Goal: Check status: Check status

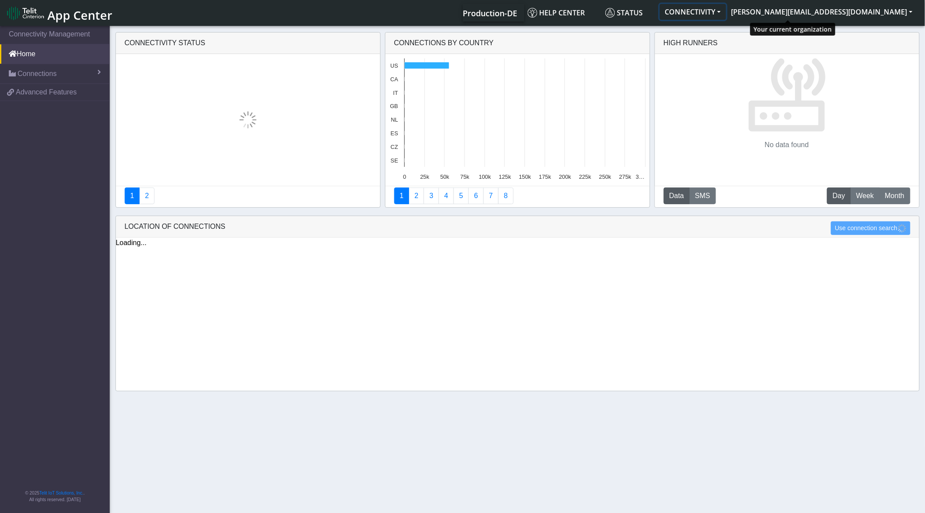
click at [726, 18] on button "CONNECTIVITY" at bounding box center [693, 12] width 66 height 16
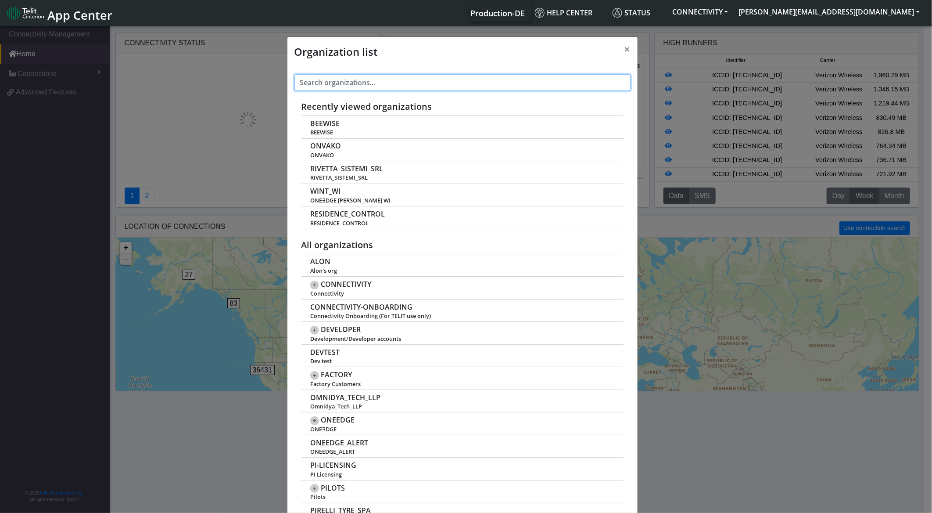
click at [391, 85] on input "text" at bounding box center [462, 82] width 336 height 17
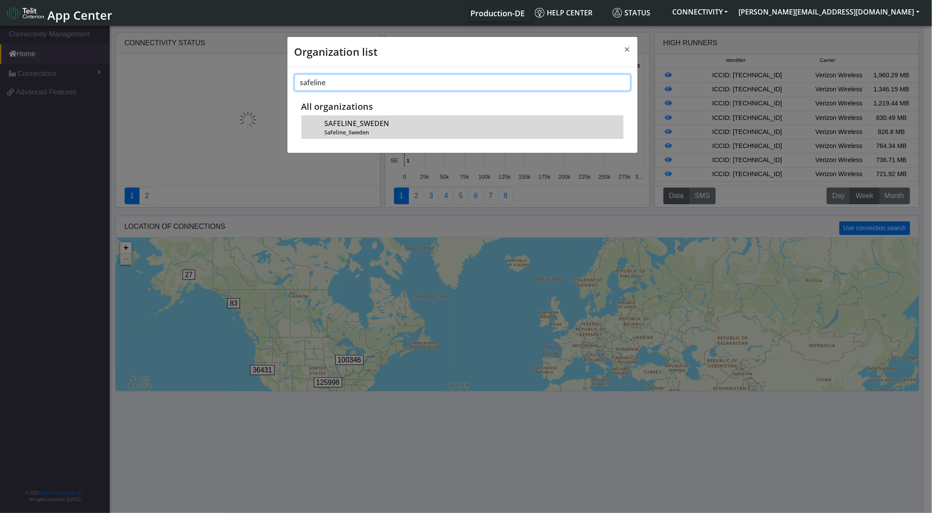
type input "safeline"
click at [380, 121] on span "SAFELINE_SWEDEN" at bounding box center [356, 123] width 65 height 8
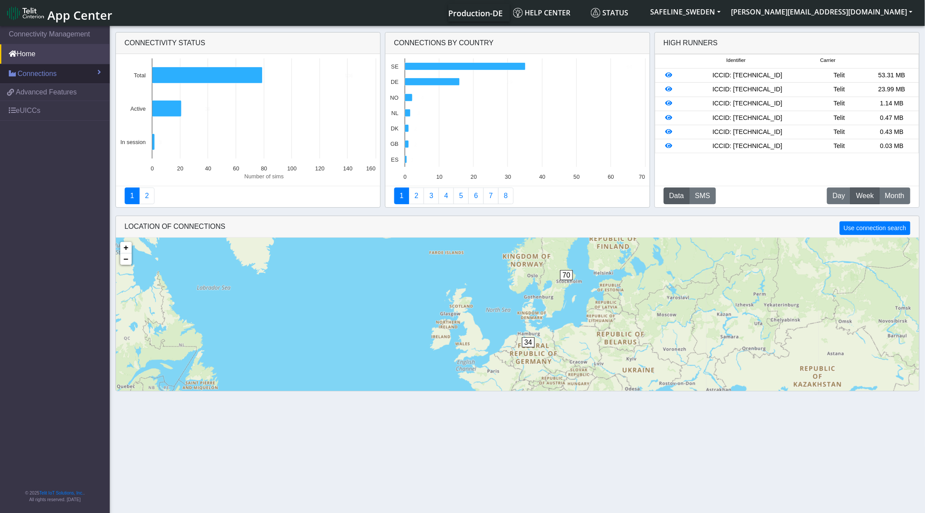
click at [67, 79] on link "Connections" at bounding box center [55, 73] width 110 height 19
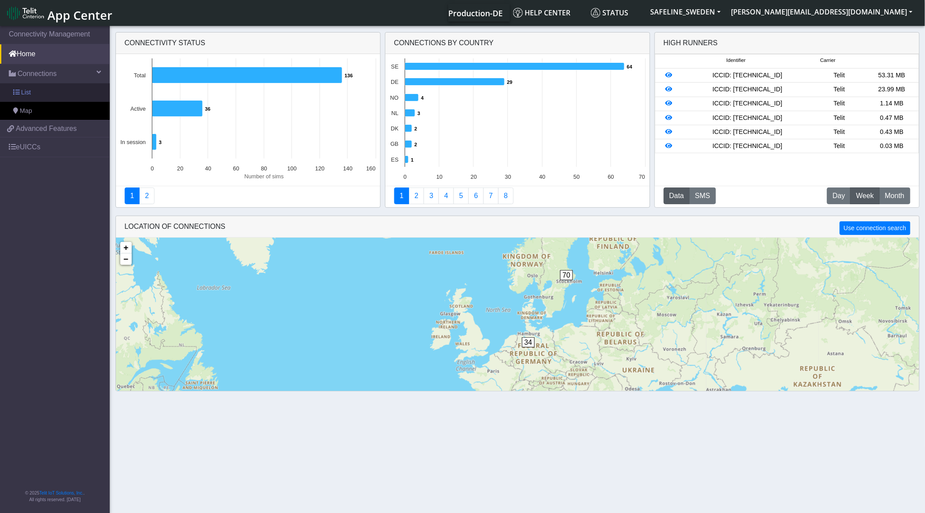
click at [46, 99] on link "List" at bounding box center [55, 92] width 110 height 18
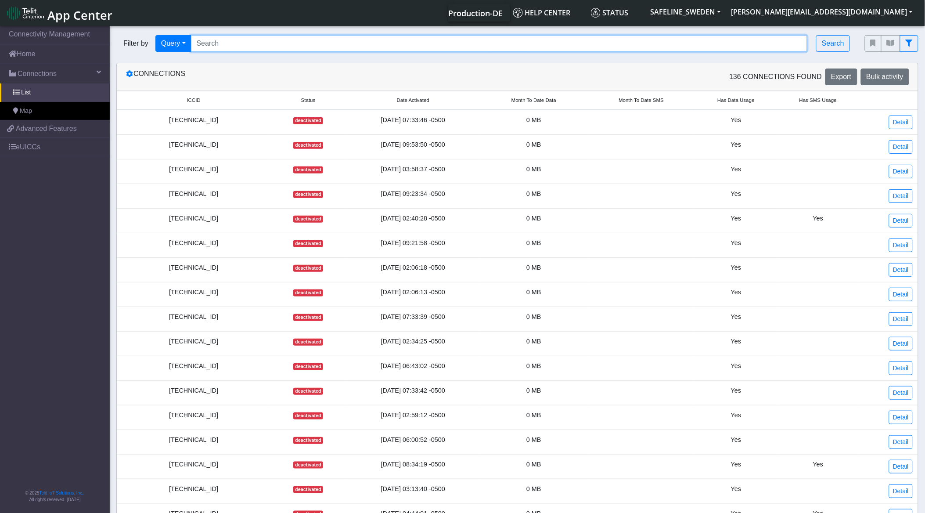
click at [262, 48] on input "Search..." at bounding box center [499, 43] width 617 height 17
paste input "89358152000000840738"
type input "89358152000000840738"
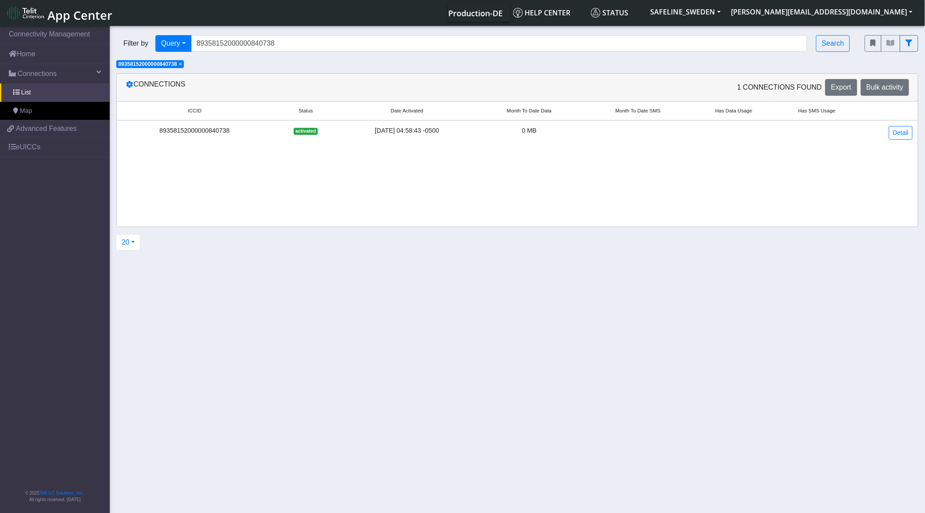
click at [227, 136] on td "89358152000000840738" at bounding box center [195, 132] width 156 height 25
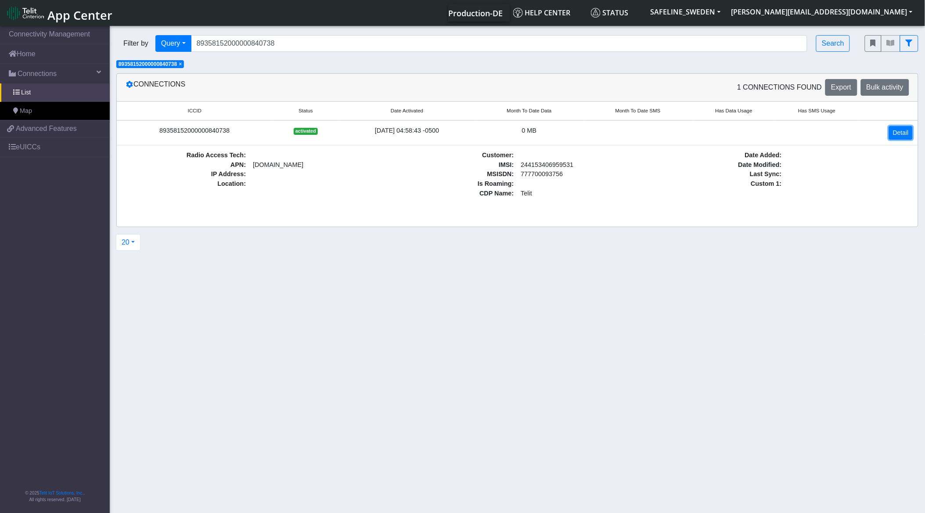
click at [898, 129] on link "Detail" at bounding box center [901, 133] width 24 height 14
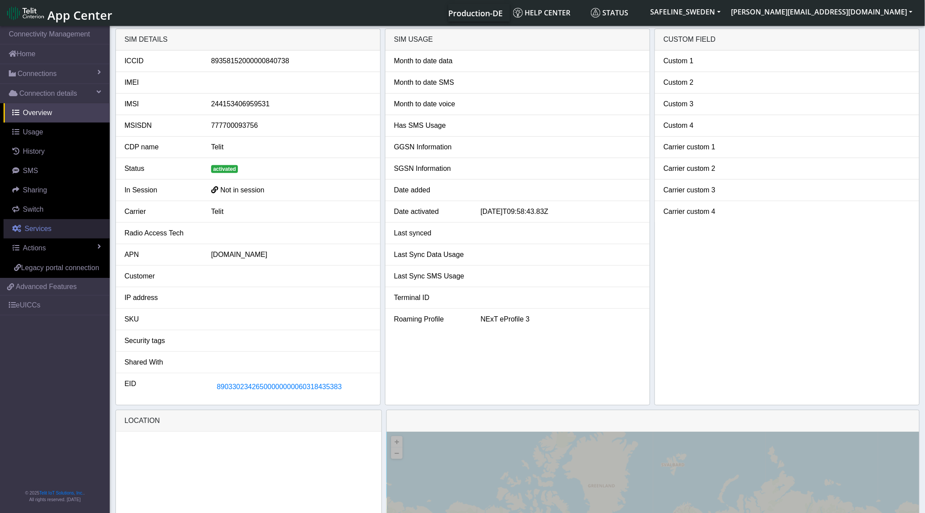
click at [59, 235] on link "Services" at bounding box center [57, 228] width 106 height 19
select select "2: 6"
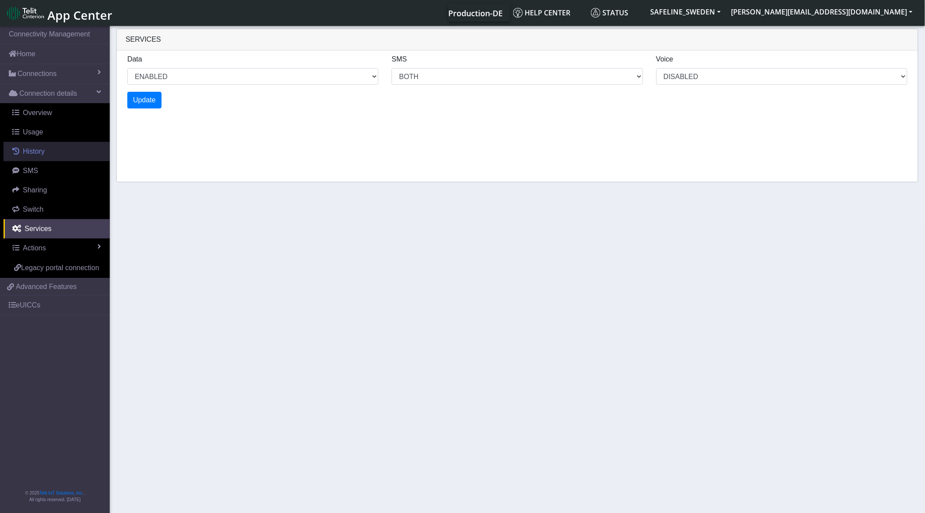
click at [36, 149] on span "History" at bounding box center [34, 150] width 22 height 7
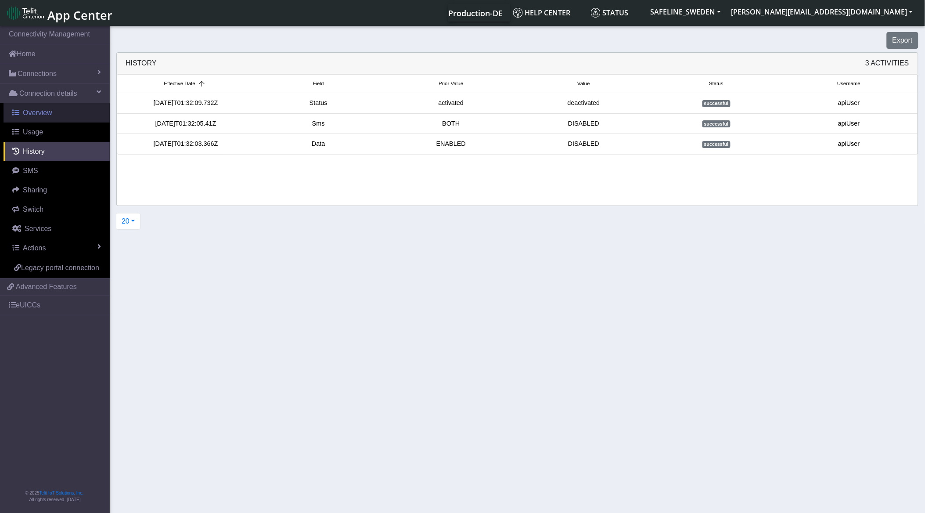
click at [45, 112] on span "Overview" at bounding box center [37, 112] width 29 height 7
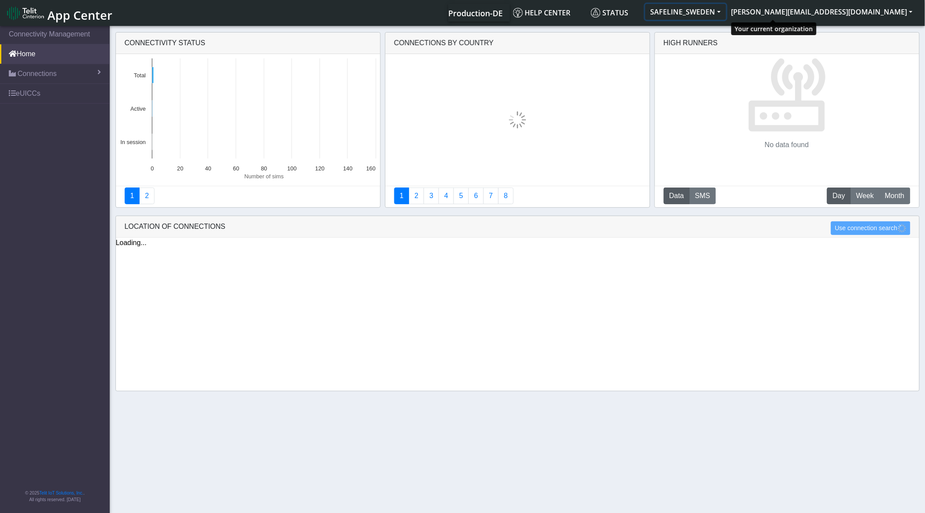
click at [726, 7] on button "SAFELINE_SWEDEN" at bounding box center [685, 12] width 81 height 16
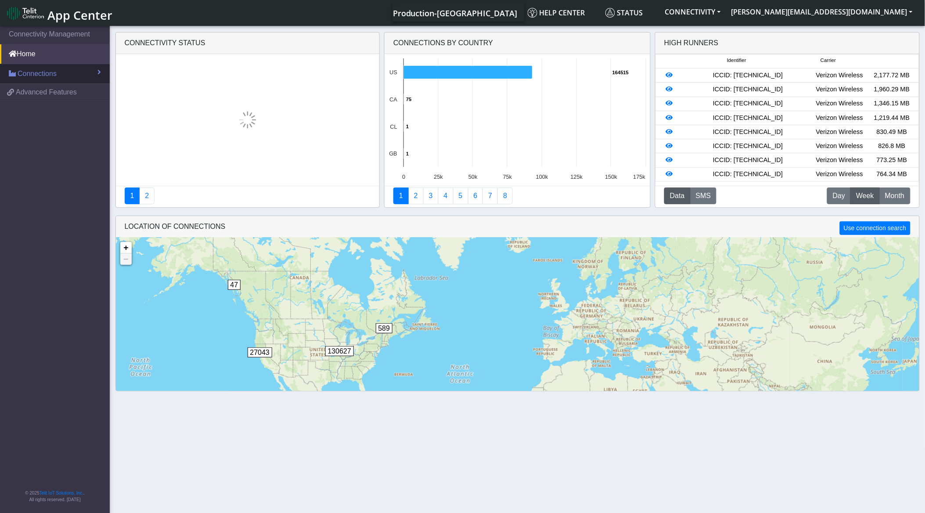
click at [31, 76] on span "Connections" at bounding box center [37, 73] width 39 height 11
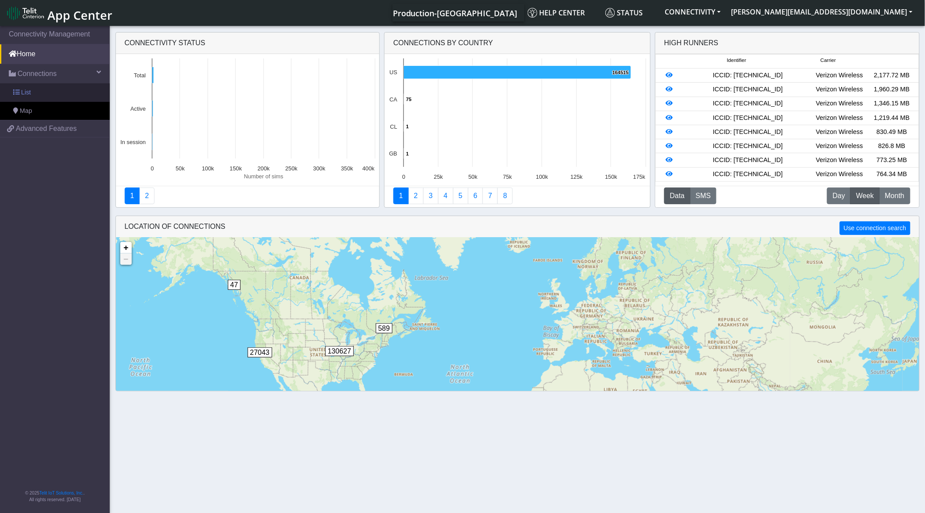
click at [64, 95] on link "List" at bounding box center [55, 92] width 110 height 18
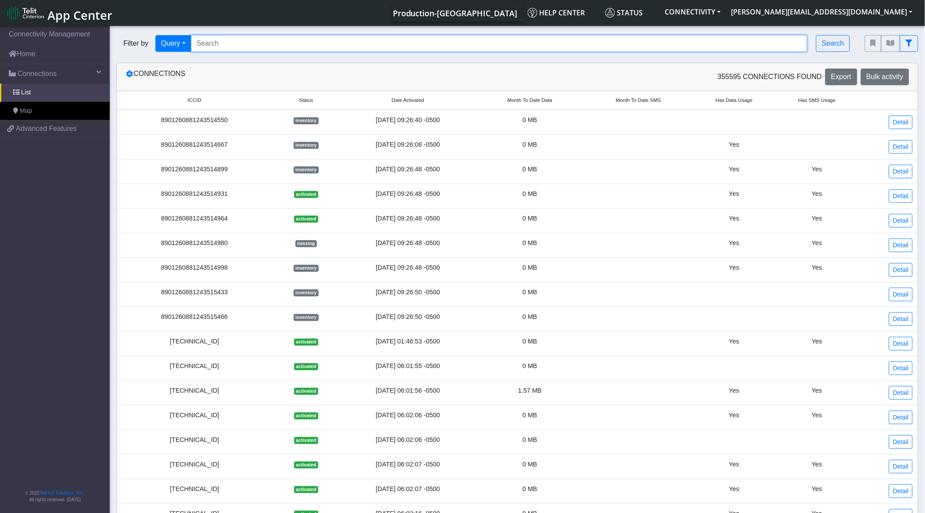
click at [227, 45] on input "Search..." at bounding box center [499, 43] width 617 height 17
paste input "89358152000000840738"
type input "89358152000000840738"
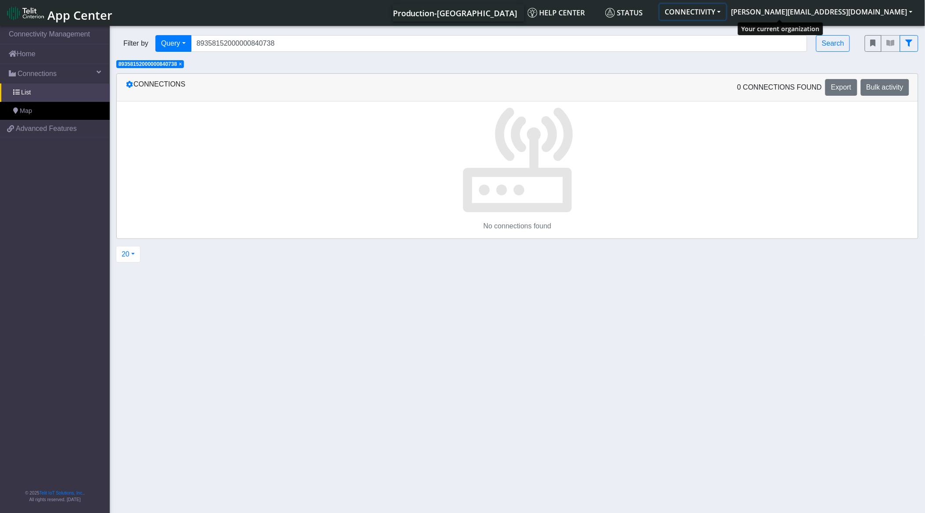
click at [726, 13] on button "CONNECTIVITY" at bounding box center [693, 12] width 66 height 16
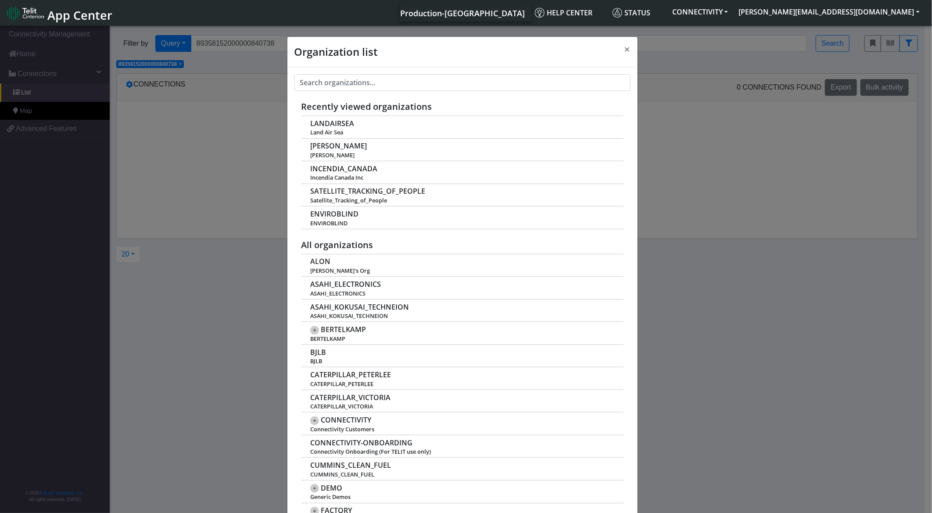
click at [490, 86] on input "text" at bounding box center [462, 82] width 336 height 17
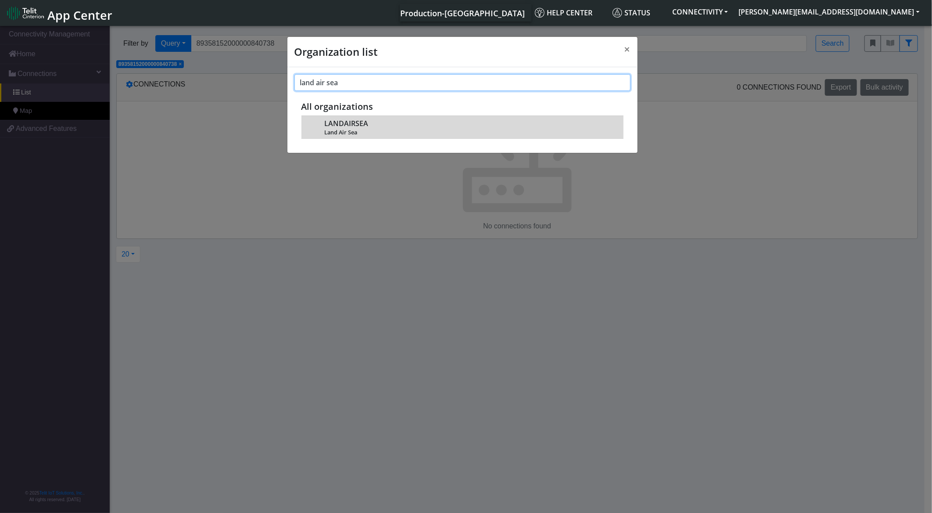
type input "land air sea"
click at [421, 126] on div "LANDAIRSEA Land Air Sea" at bounding box center [469, 127] width 290 height 18
click at [356, 132] on span "Land Air Sea" at bounding box center [469, 132] width 290 height 7
click at [331, 119] on span "LANDAIRSEA" at bounding box center [346, 123] width 44 height 8
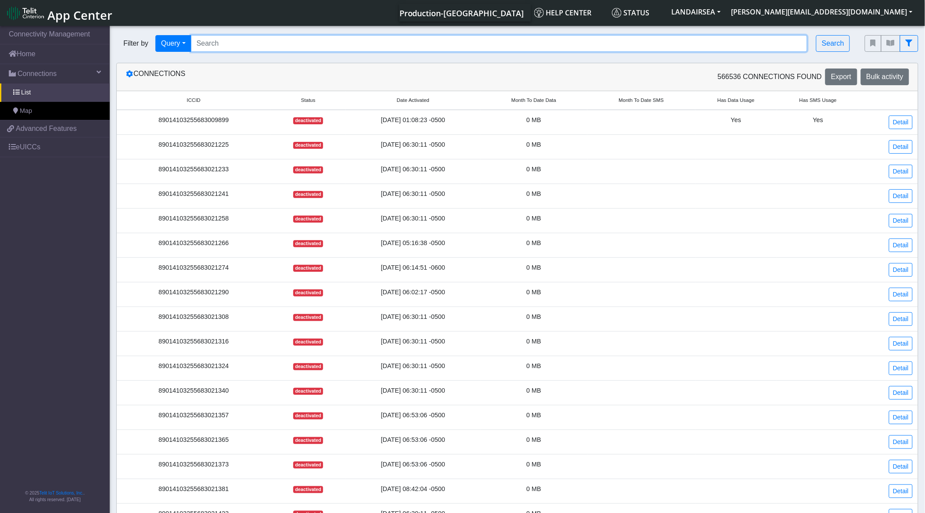
click at [242, 47] on input "Search..." at bounding box center [499, 43] width 617 height 17
paste input "89358152000000840738"
type input "89358152000000840738"
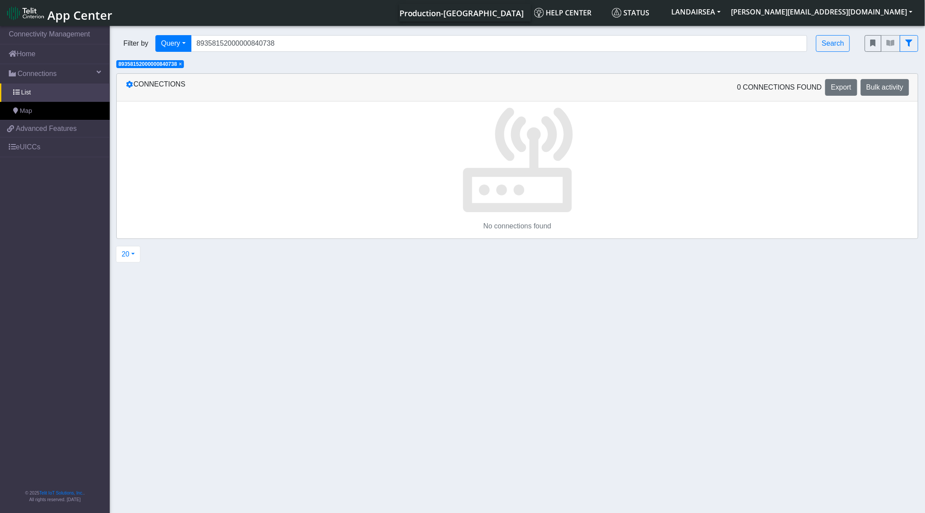
click at [187, 64] on app-filters "× 89358152000000840738" at bounding box center [153, 63] width 75 height 7
click at [63, 73] on link "Connections" at bounding box center [55, 73] width 110 height 19
click at [71, 75] on link "Connections" at bounding box center [55, 73] width 110 height 19
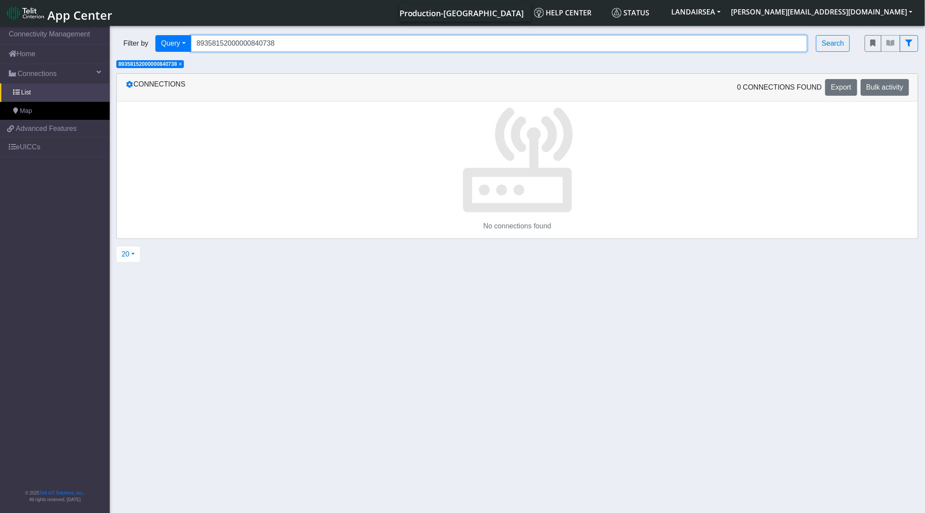
click at [315, 43] on input "89358152000000840738" at bounding box center [499, 43] width 617 height 17
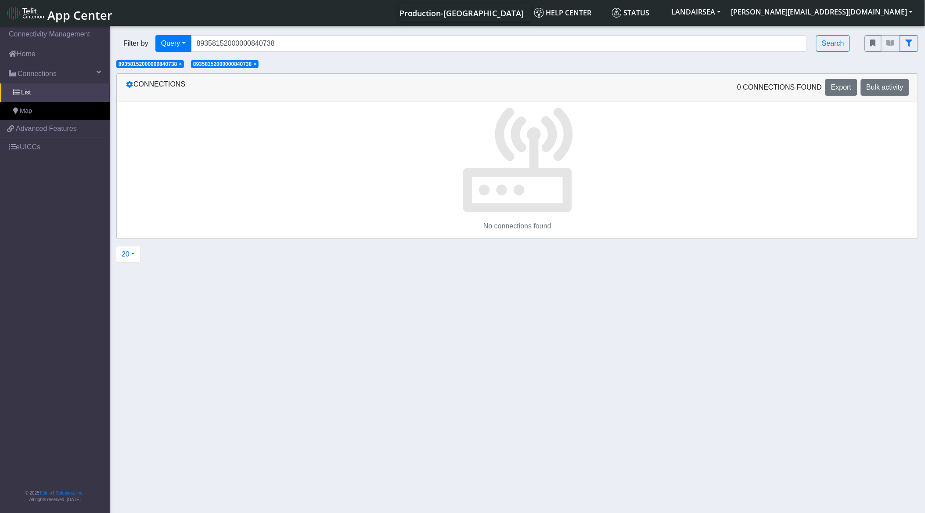
click at [184, 69] on section "Connectivity Management Home Connections List Map 6d25106afb9365482c6c904bb2a71…" at bounding box center [462, 270] width 925 height 492
click at [182, 68] on span "× 89358152000000840738" at bounding box center [150, 64] width 68 height 8
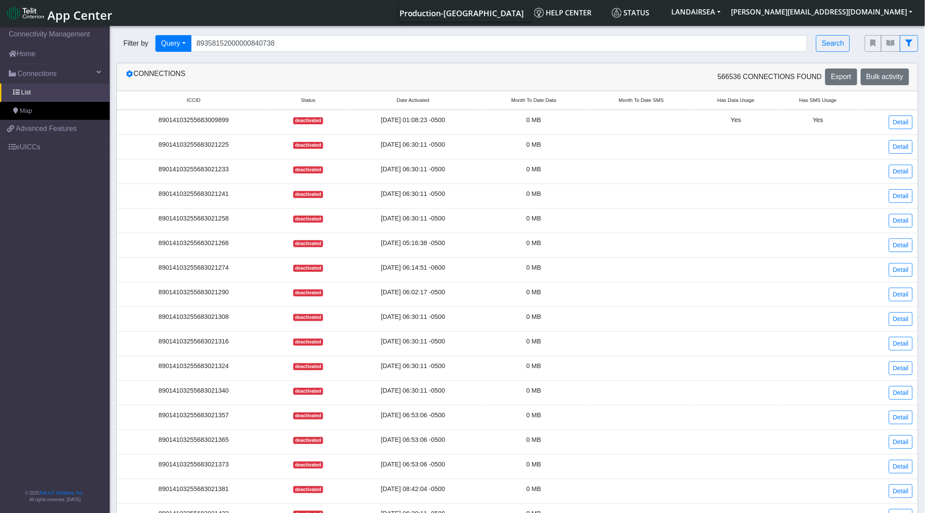
click at [182, 68] on div "Connections" at bounding box center [318, 76] width 398 height 17
